Goal: Task Accomplishment & Management: Use online tool/utility

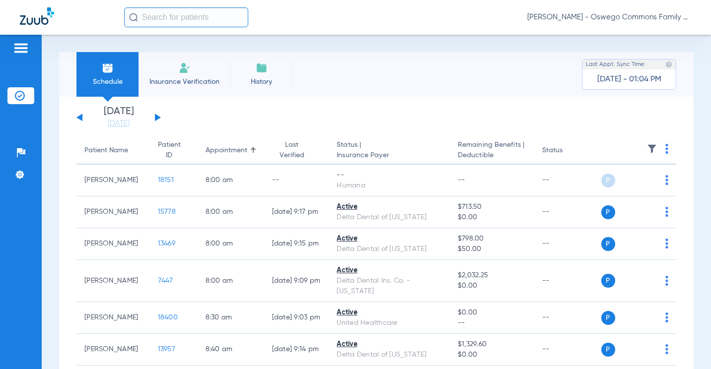
click at [157, 118] on button at bounding box center [158, 117] width 6 height 7
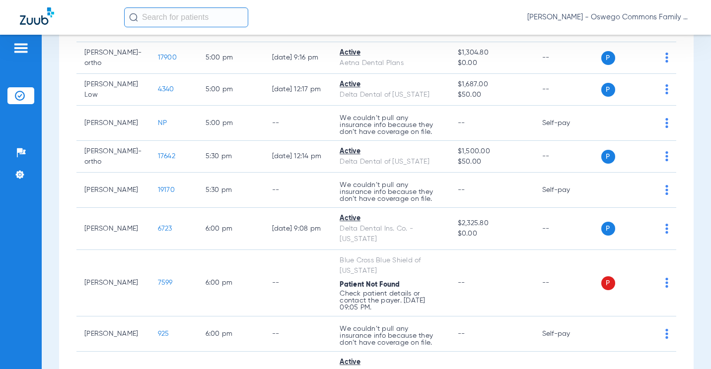
scroll to position [2173, 0]
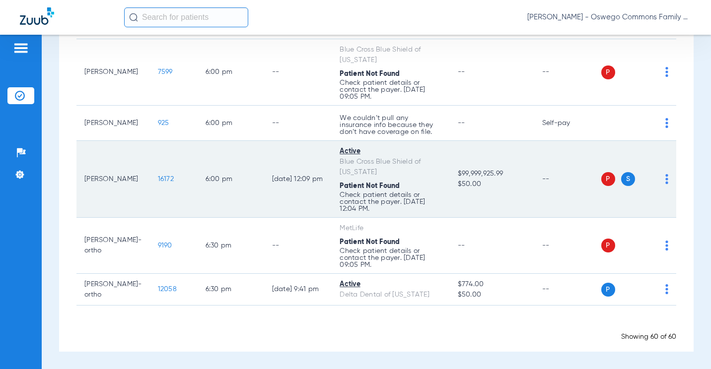
click at [621, 182] on span "S" at bounding box center [628, 179] width 14 height 14
click at [622, 181] on span "S" at bounding box center [628, 179] width 14 height 14
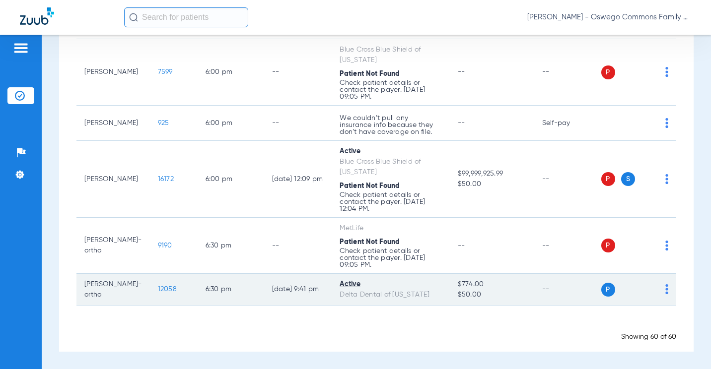
click at [657, 290] on div "P S" at bounding box center [635, 290] width 68 height 14
click at [657, 289] on div "P S" at bounding box center [635, 290] width 68 height 14
click at [665, 288] on img at bounding box center [666, 289] width 3 height 10
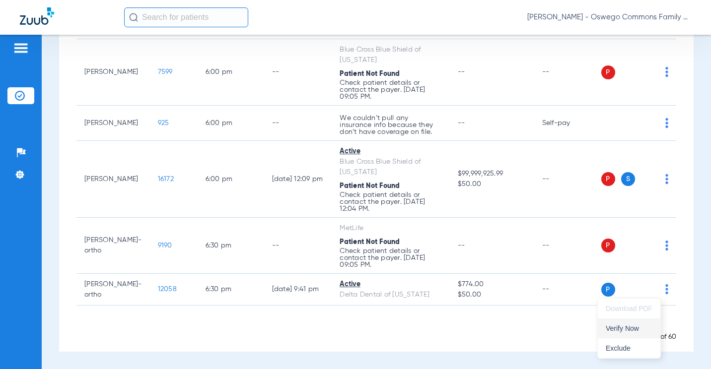
click at [632, 329] on span "Verify Now" at bounding box center [629, 328] width 47 height 7
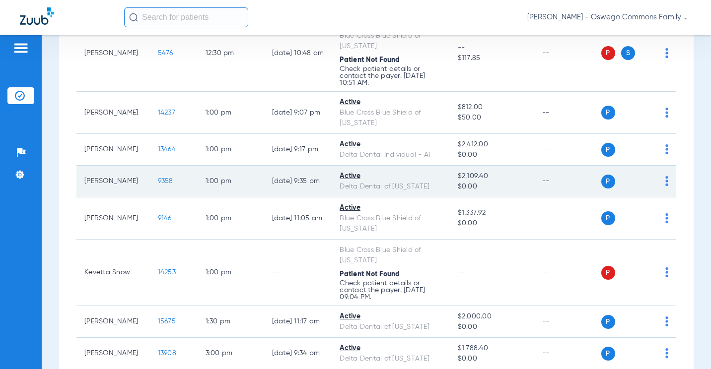
scroll to position [684, 0]
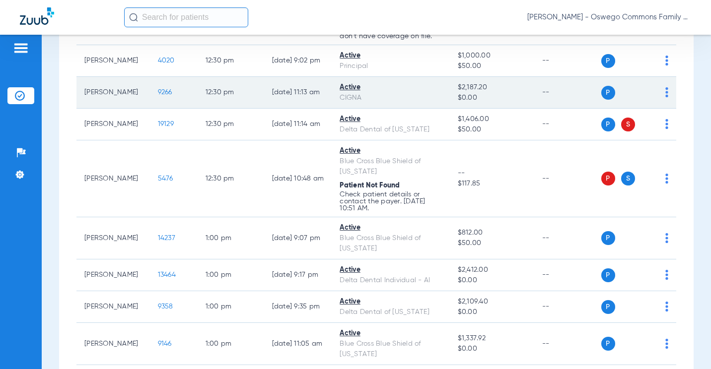
click at [132, 103] on td "Vicki Aranda" at bounding box center [112, 93] width 73 height 32
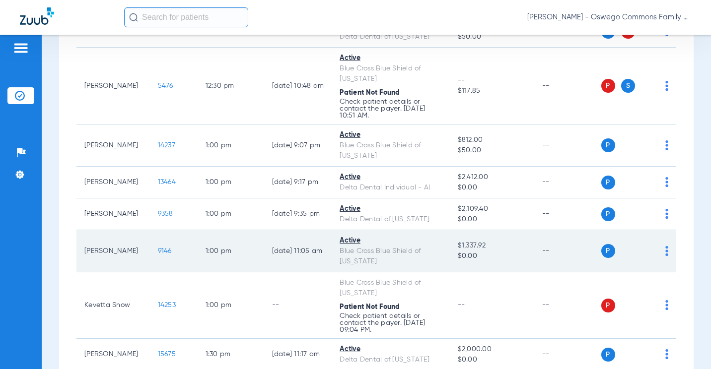
scroll to position [844, 0]
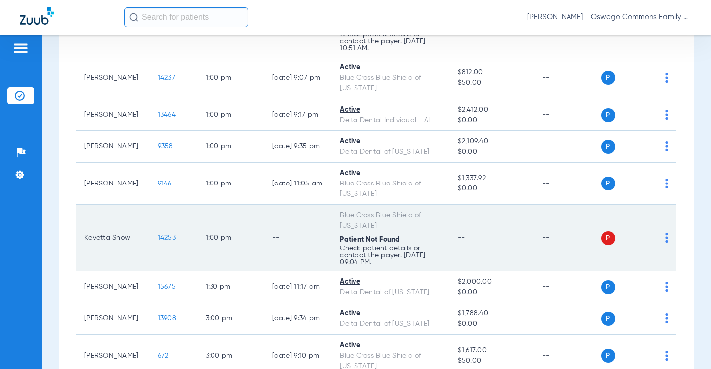
click at [114, 266] on td "Kevetta Snow" at bounding box center [112, 238] width 73 height 67
click at [665, 243] on img at bounding box center [666, 238] width 3 height 10
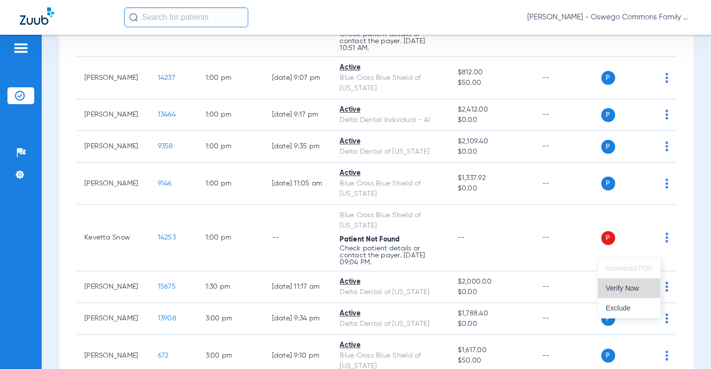
click at [633, 297] on button "Verify Now" at bounding box center [629, 288] width 63 height 20
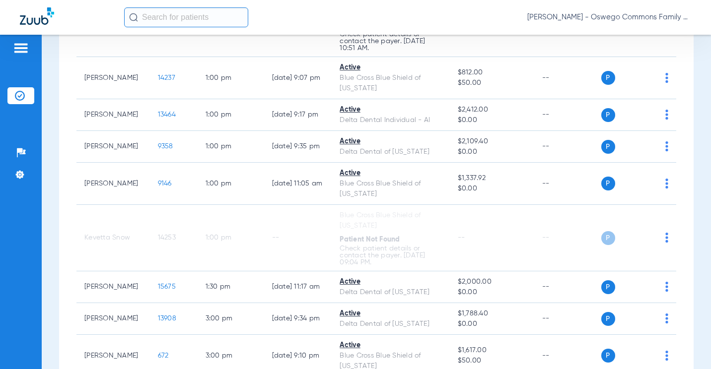
click at [687, 246] on div "Schedule Insurance Verification History Last Appt. Sync Time: Today - 01:49 PM …" at bounding box center [376, 202] width 669 height 335
